Goal: Navigation & Orientation: Find specific page/section

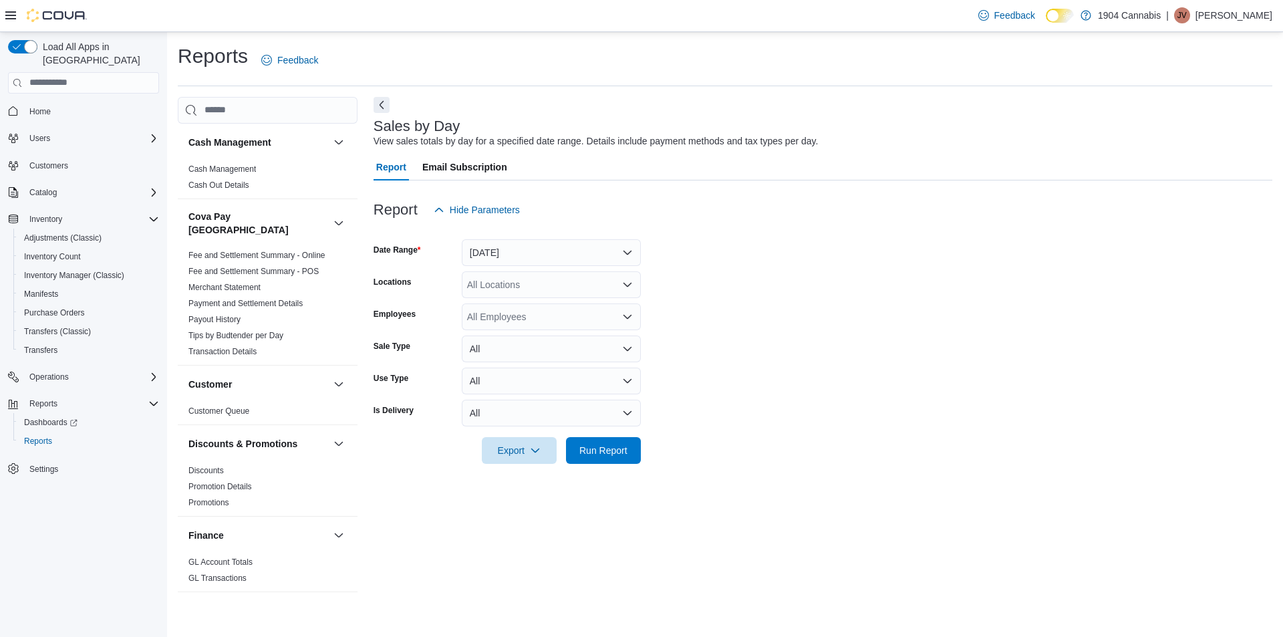
click at [10, 20] on icon at bounding box center [10, 15] width 11 height 11
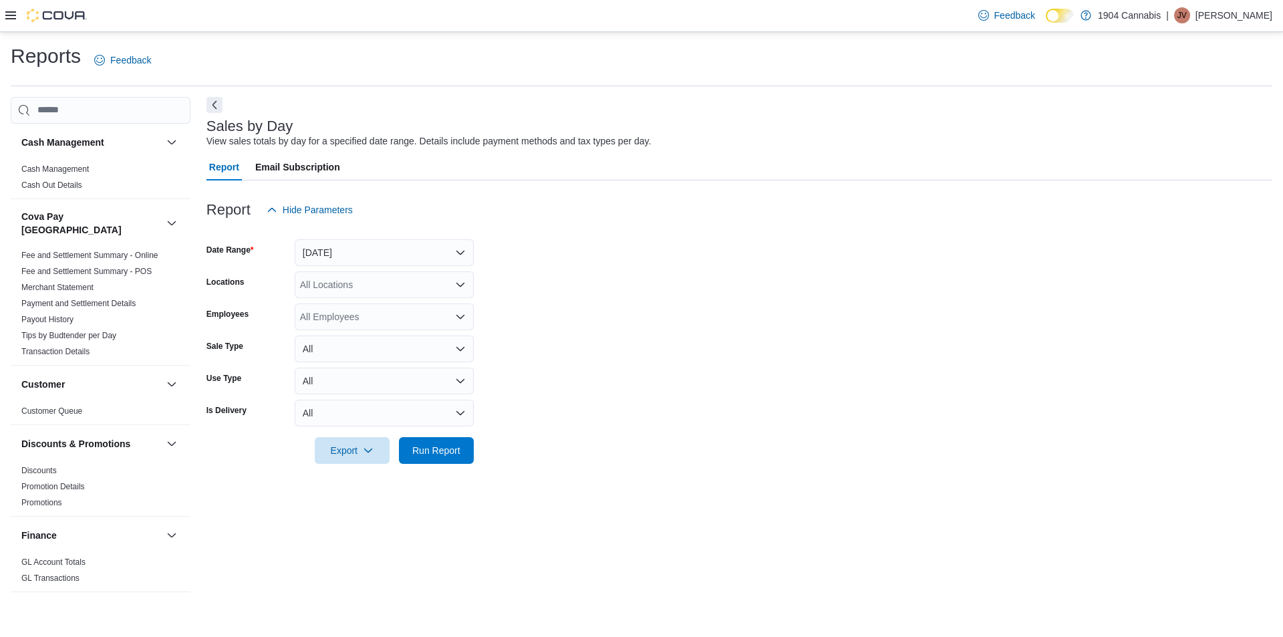
click at [10, 19] on icon at bounding box center [10, 15] width 11 height 8
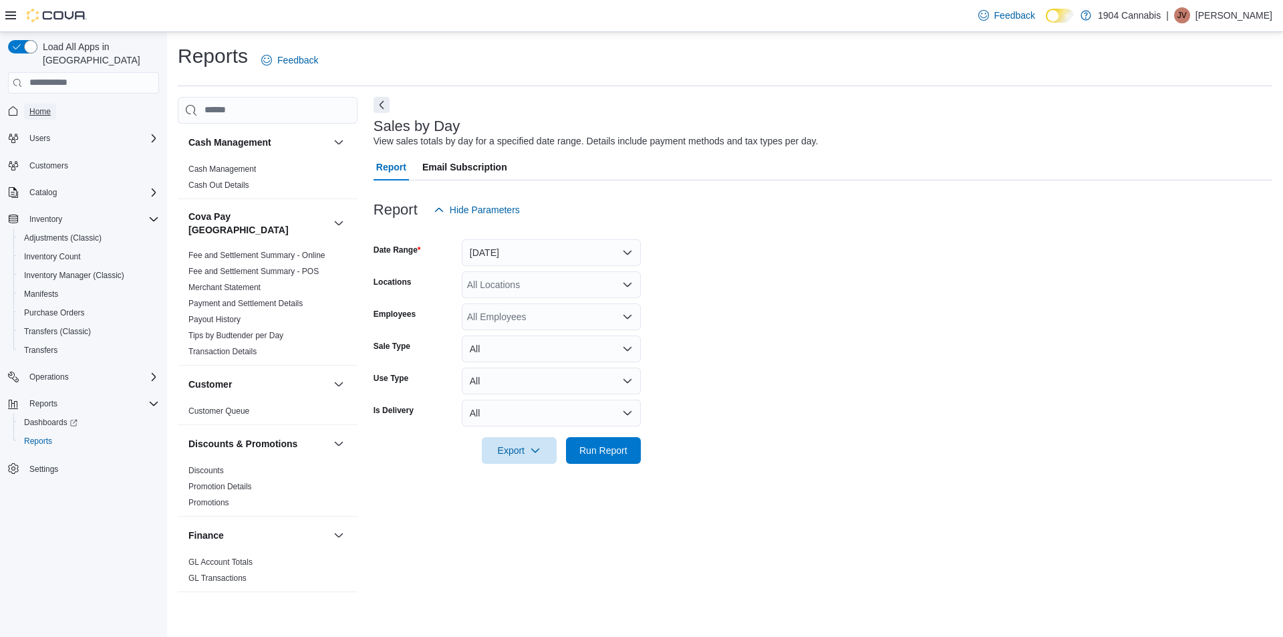
click at [34, 106] on span "Home" at bounding box center [39, 111] width 21 height 11
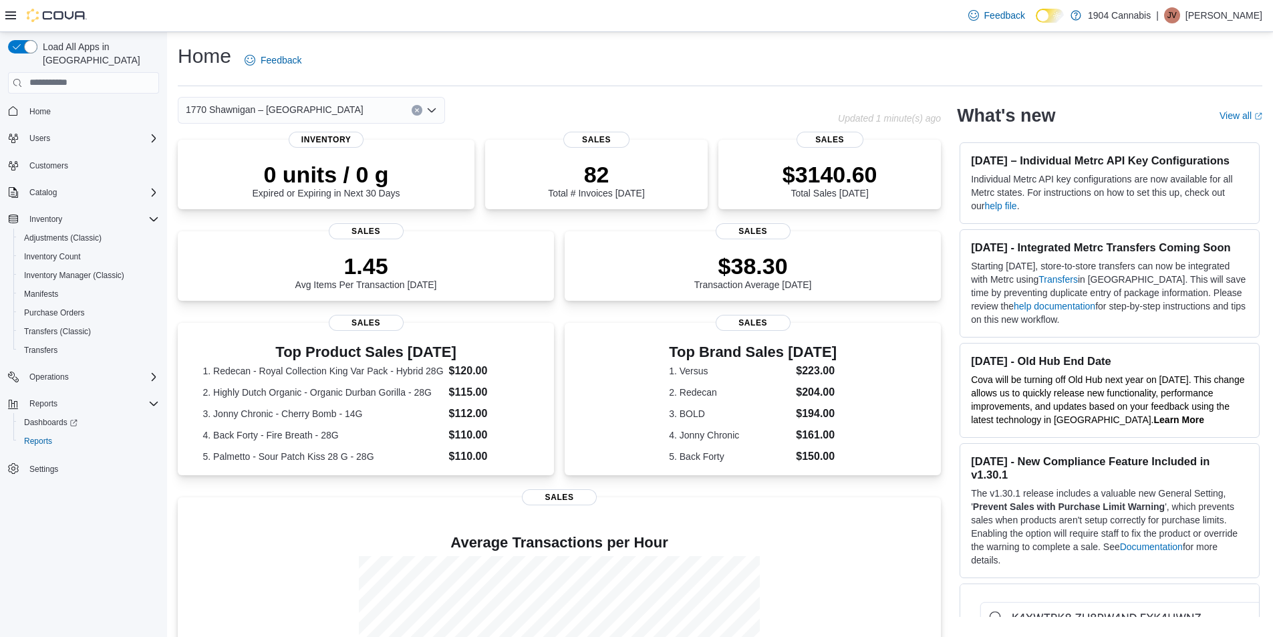
click at [284, 104] on span "1770 Shawnigan – [GEOGRAPHIC_DATA]" at bounding box center [275, 110] width 178 height 16
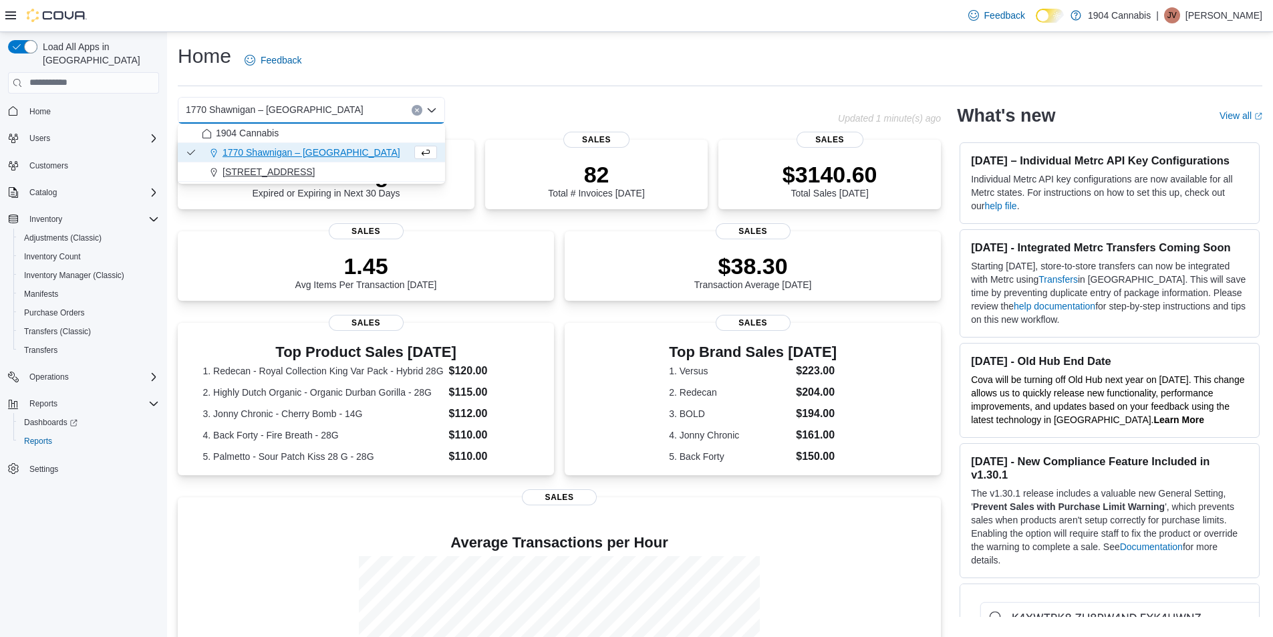
click at [260, 167] on span "[STREET_ADDRESS]" at bounding box center [269, 171] width 92 height 13
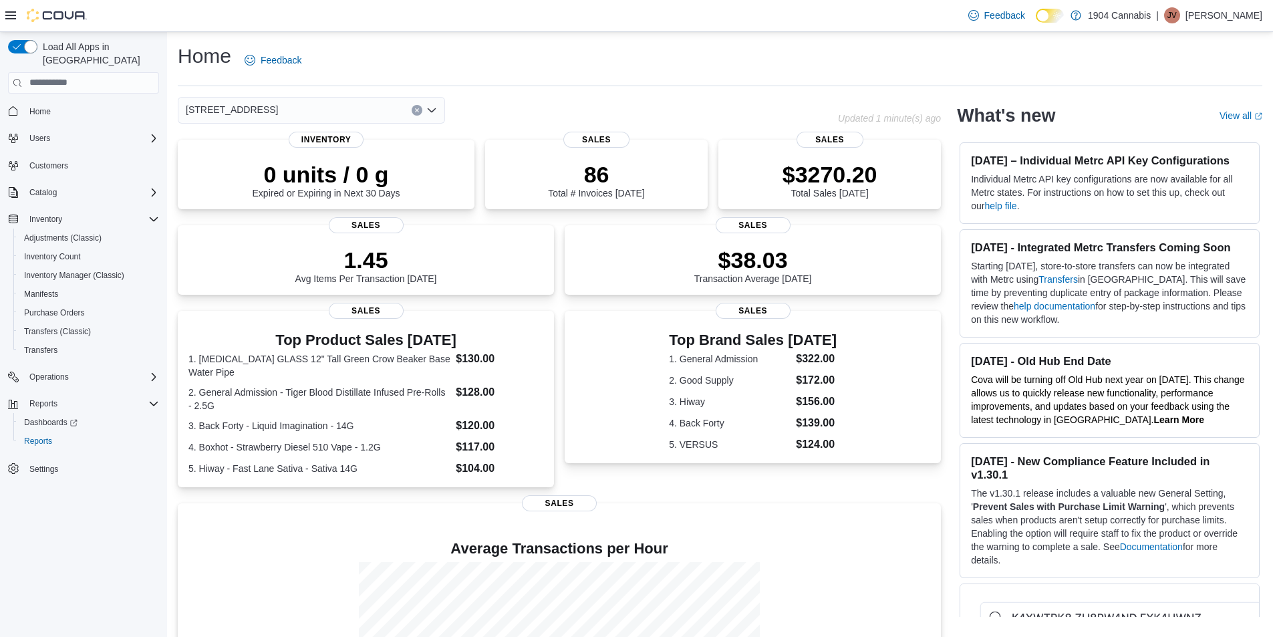
click at [279, 107] on div "[STREET_ADDRESS]" at bounding box center [311, 110] width 267 height 27
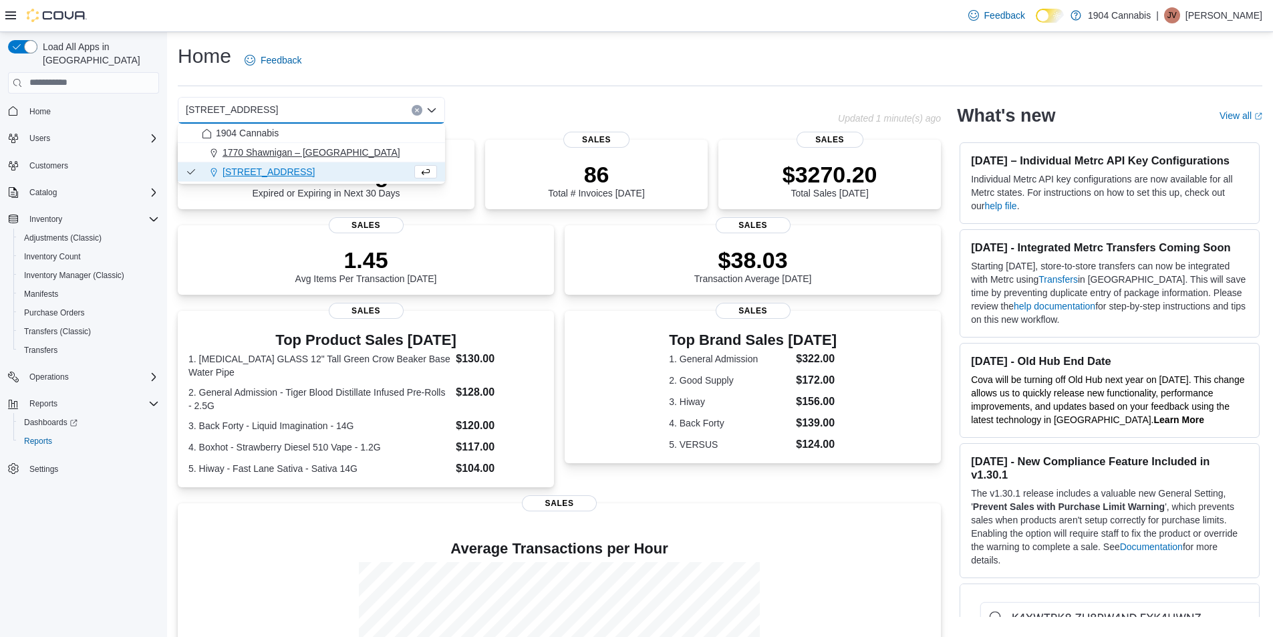
click at [274, 153] on span "1770 Shawnigan – [GEOGRAPHIC_DATA]" at bounding box center [312, 152] width 178 height 13
